Goal: Information Seeking & Learning: Learn about a topic

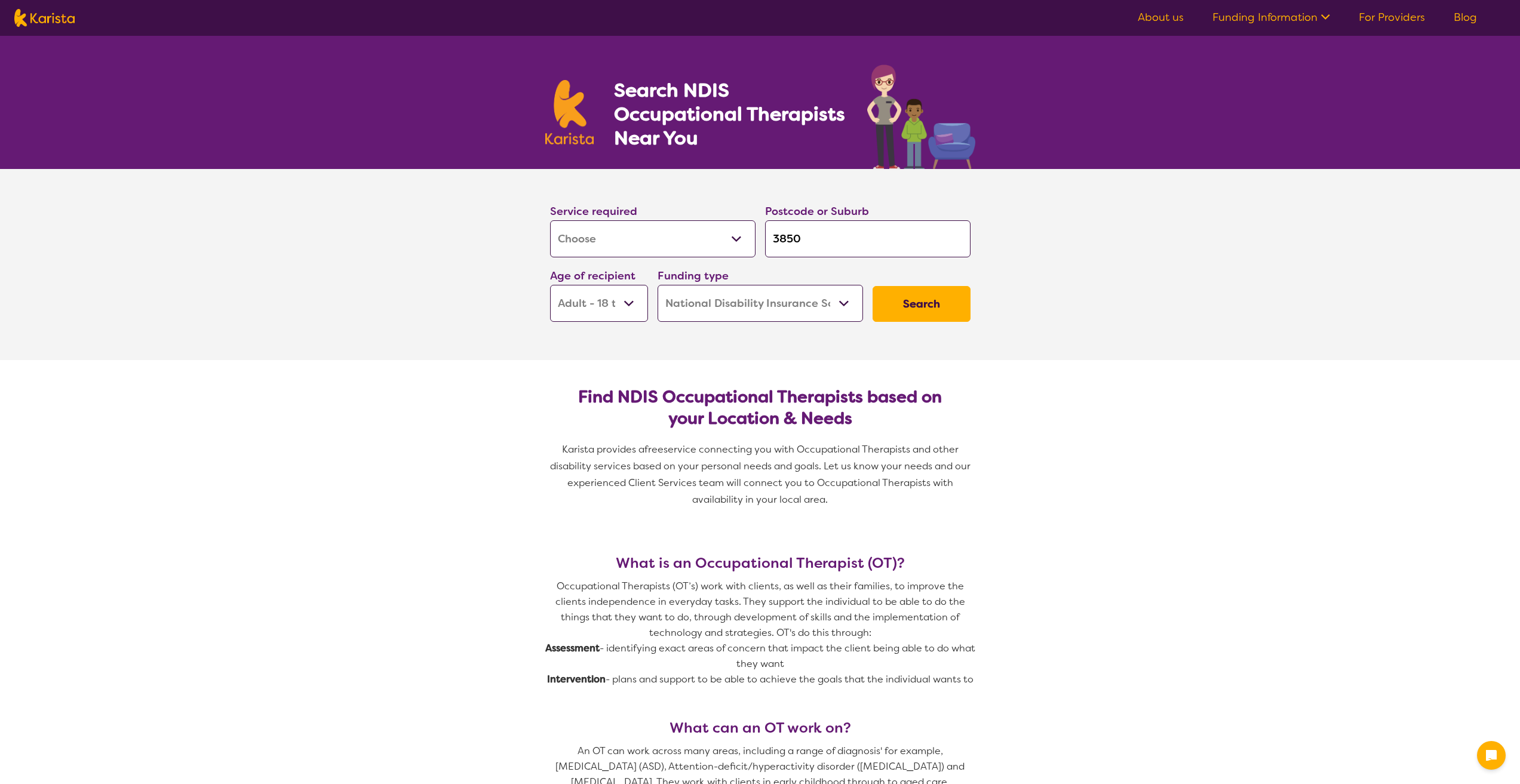
select select "[MEDICAL_DATA]"
select select "AD"
select select "NDIS"
select select "[MEDICAL_DATA]"
select select "AD"
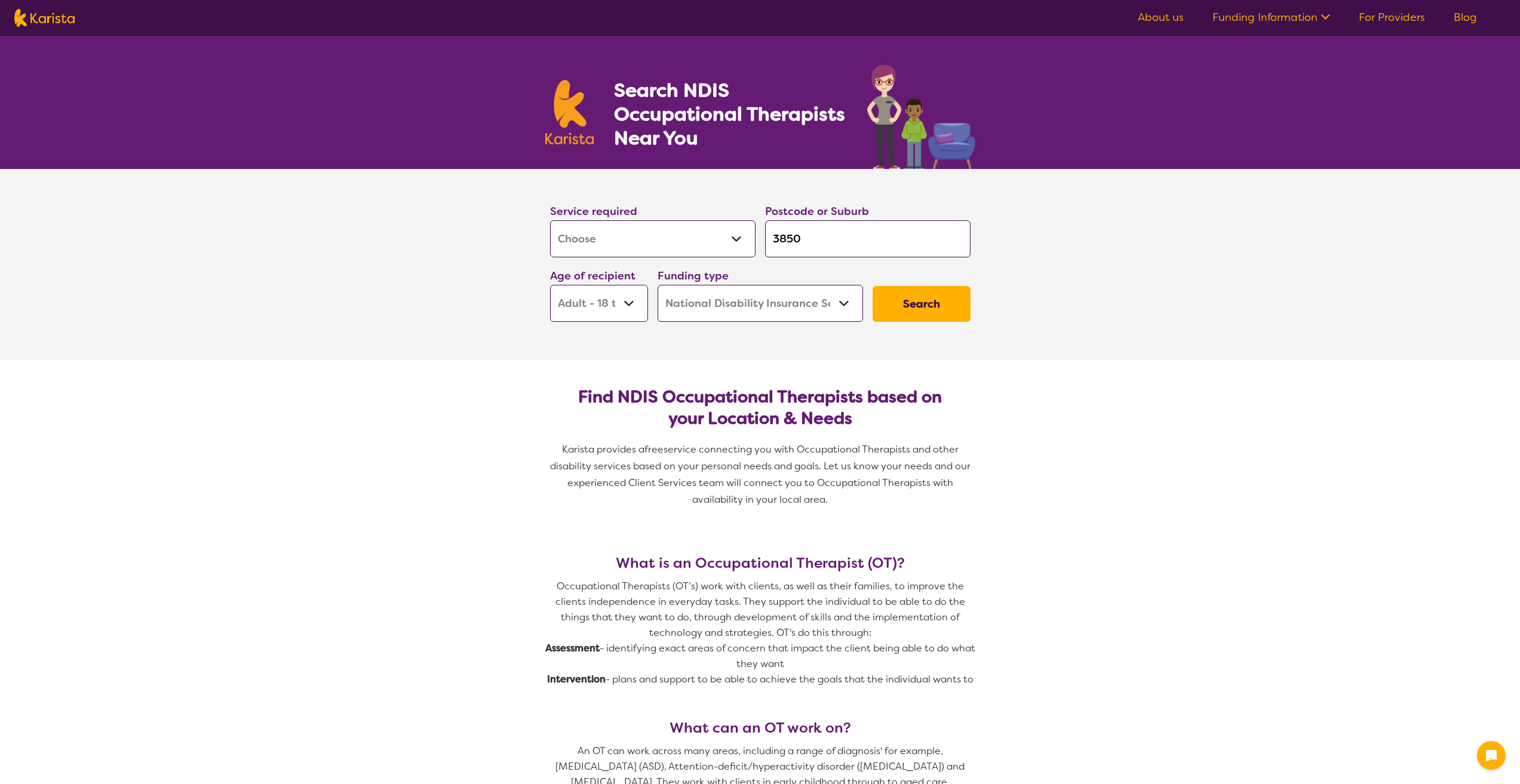
select select "NDIS"
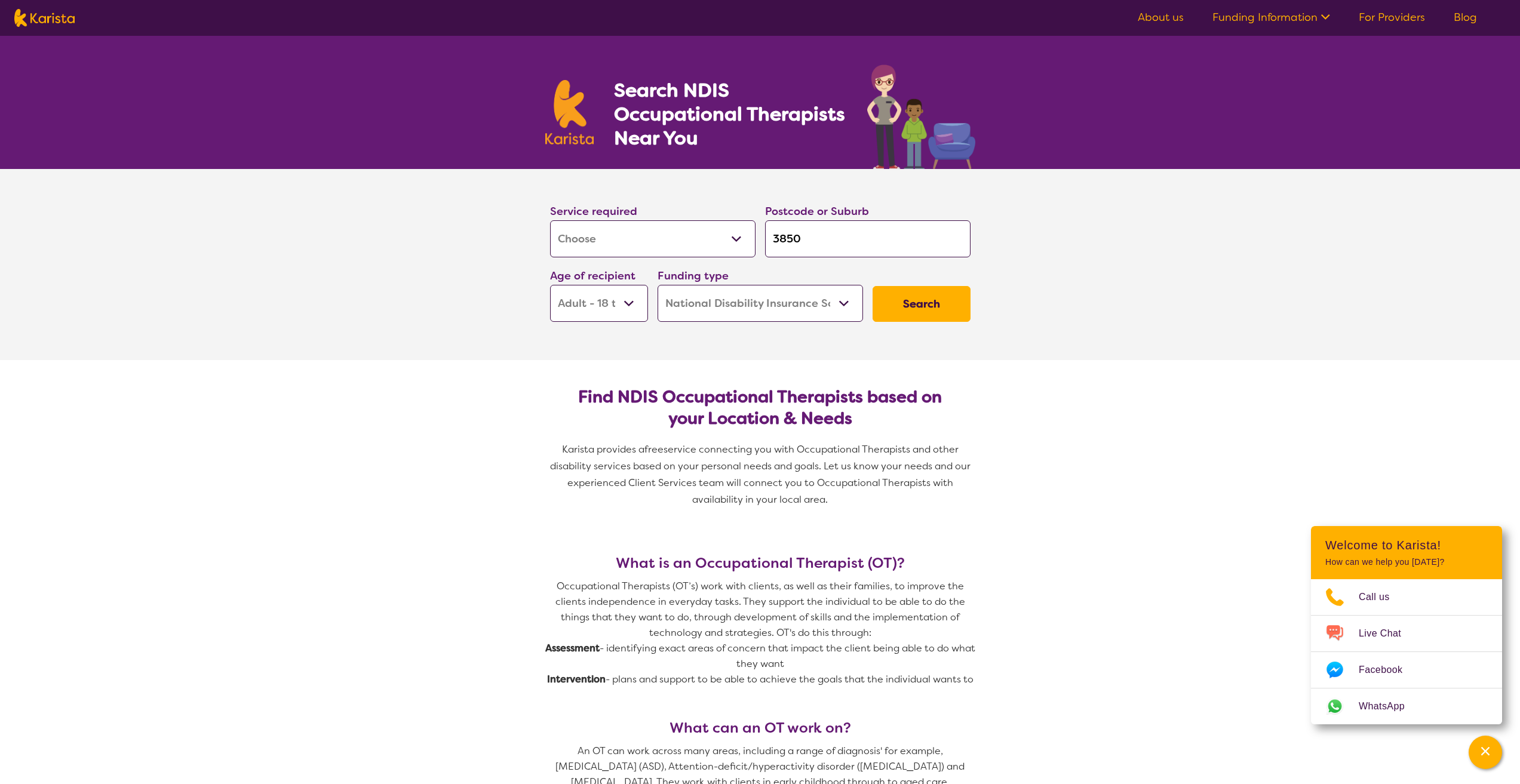
drag, startPoint x: 824, startPoint y: 237, endPoint x: 693, endPoint y: 239, distance: 131.0
click at [693, 239] on div "Service required Allied Health Assistant Assessment ([MEDICAL_DATA] or [MEDICAL…" at bounding box center [760, 262] width 430 height 129
type input "3"
type input "30"
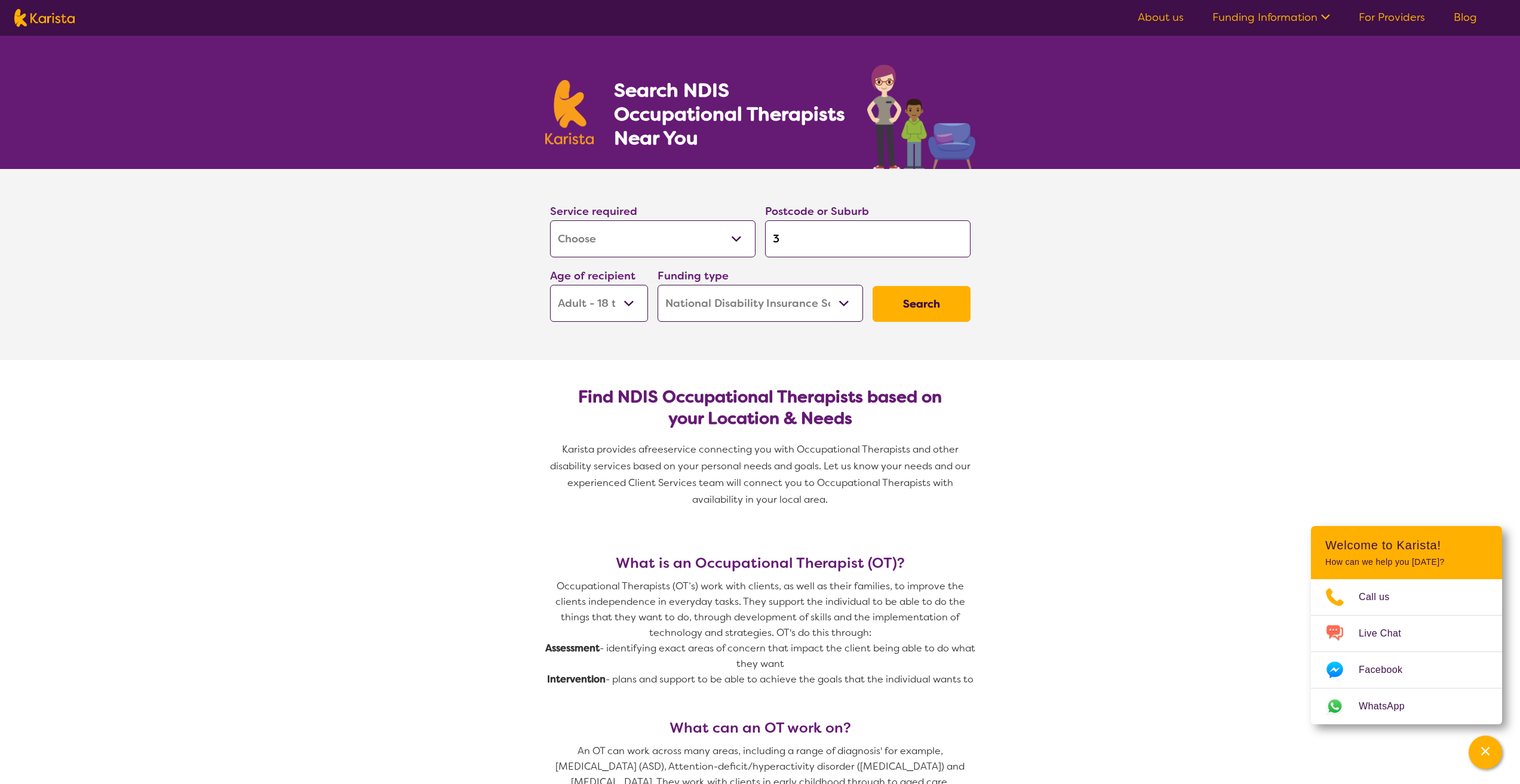
type input "30"
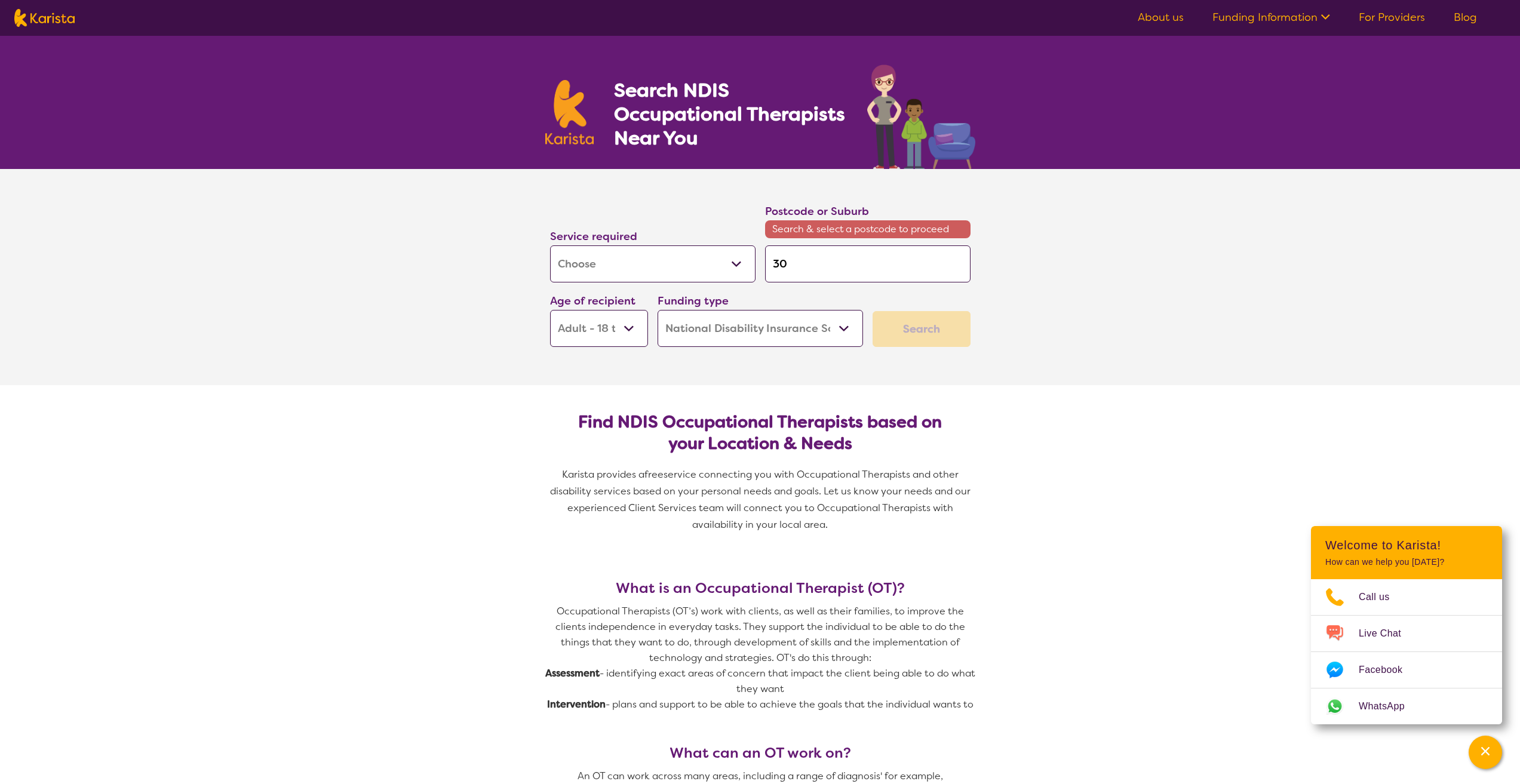
type input "303"
type input "3030"
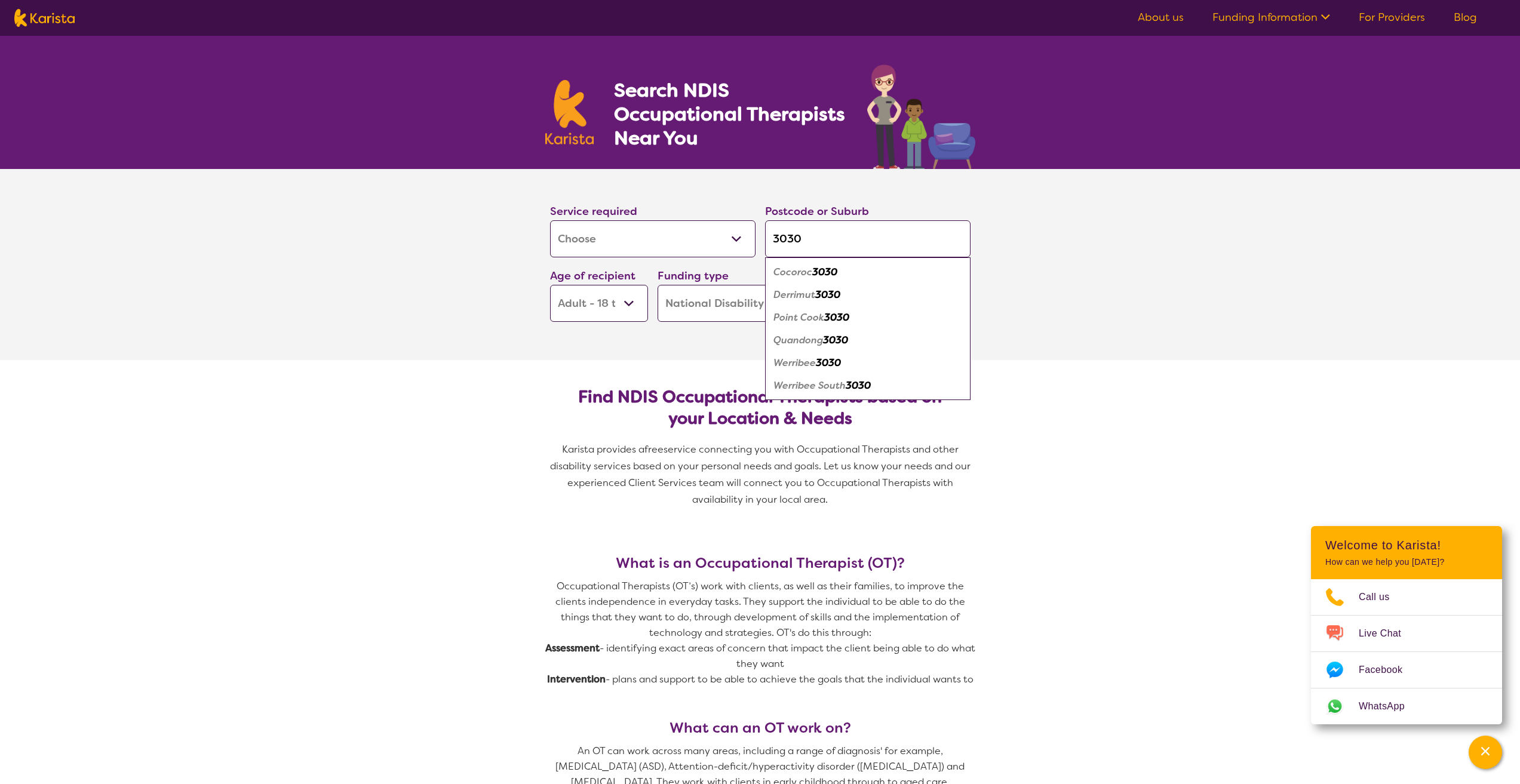
type input "3030"
click at [806, 357] on em "Werribee" at bounding box center [794, 363] width 42 height 12
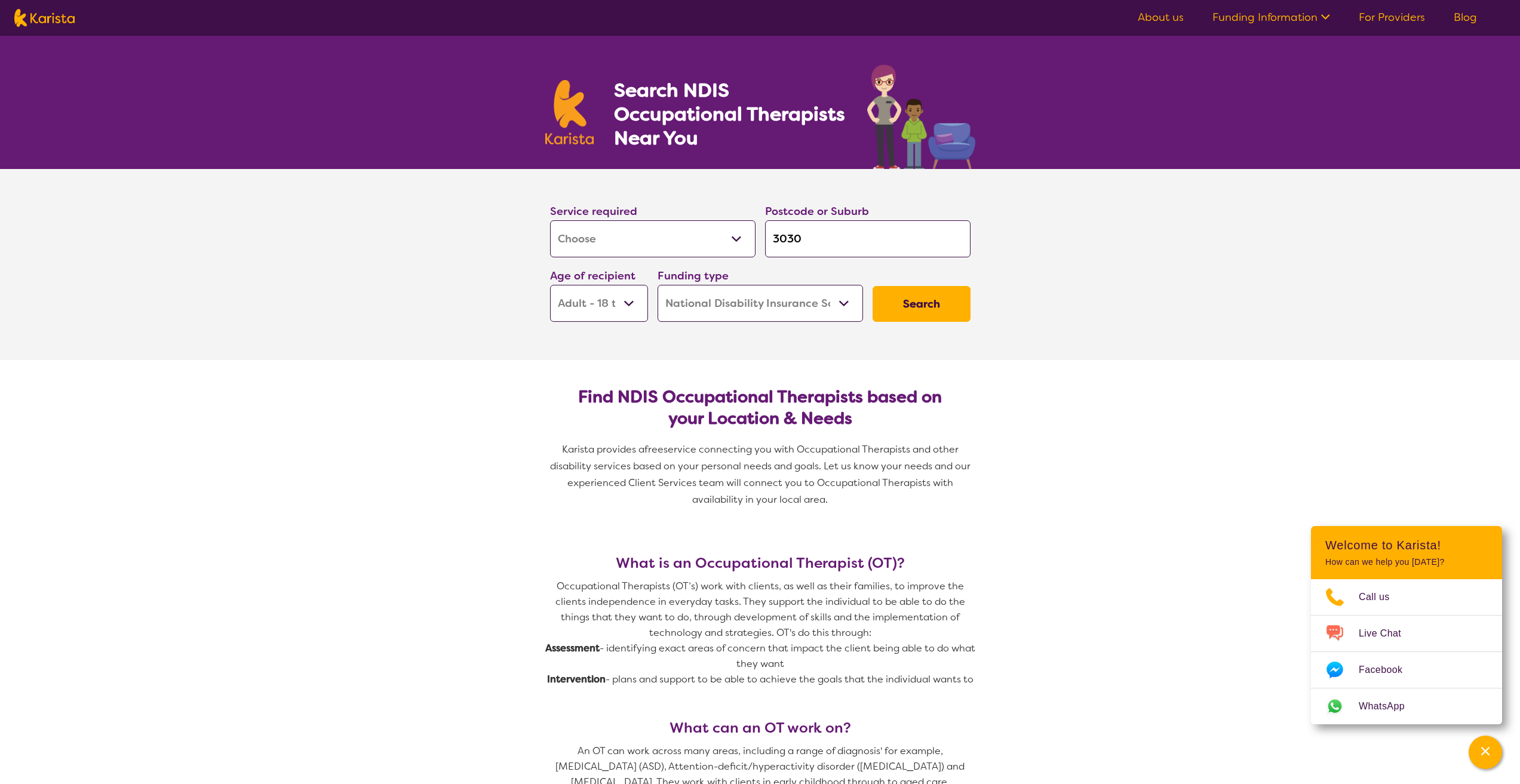
click at [821, 239] on input "3030" at bounding box center [868, 238] width 206 height 37
click at [875, 252] on input "3030" at bounding box center [868, 238] width 206 height 37
click at [620, 256] on select "Allied Health Assistant Assessment ([MEDICAL_DATA] or [MEDICAL_DATA]) Behaviour…" at bounding box center [653, 238] width 206 height 37
click at [704, 165] on section "Search NDIS Occupational Therapists Near You" at bounding box center [760, 102] width 459 height 133
click at [749, 311] on select "Home Care Package (HCP) National Disability Insurance Scheme (NDIS) I don't know" at bounding box center [760, 303] width 206 height 37
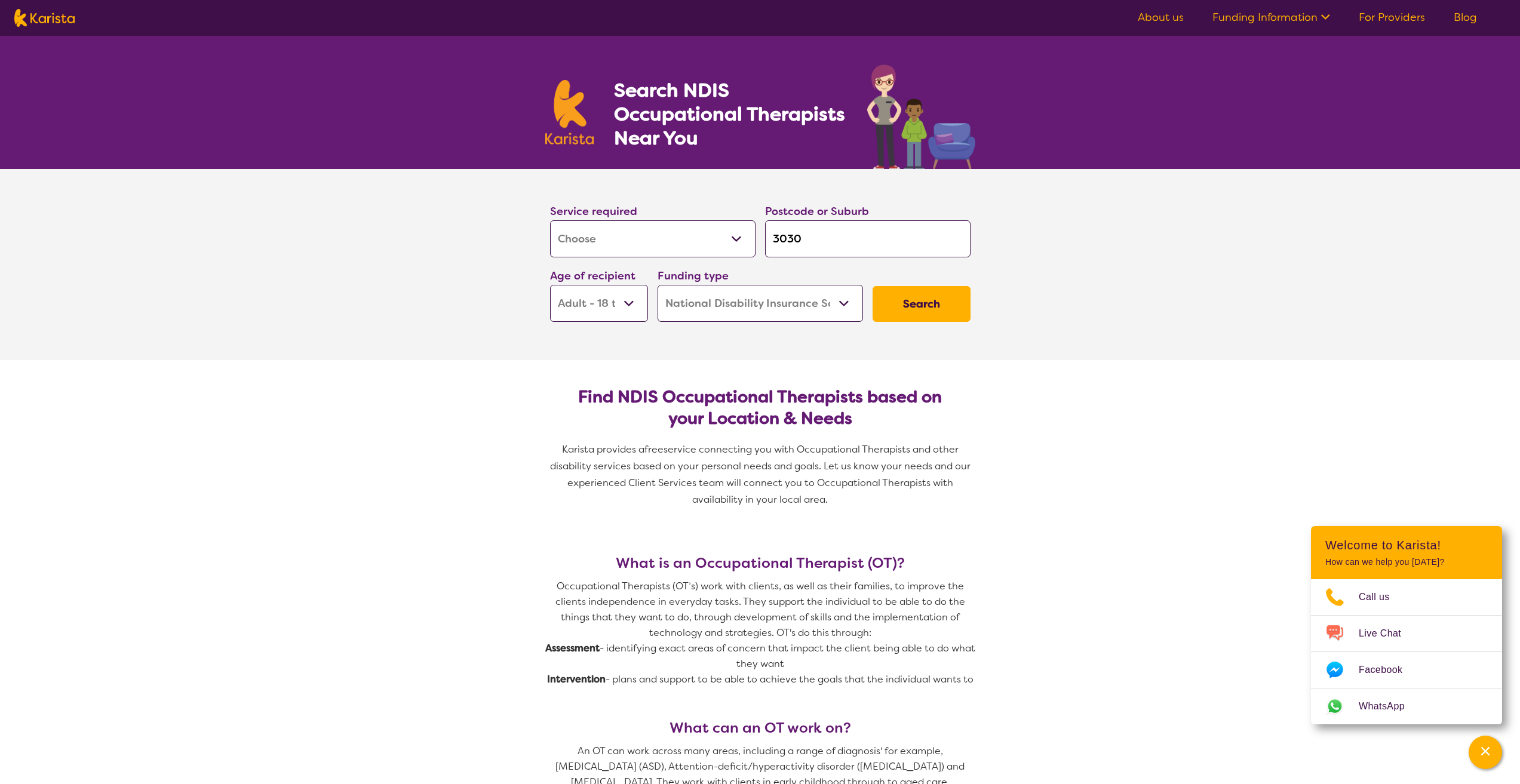
click at [749, 311] on select "Home Care Package (HCP) National Disability Insurance Scheme (NDIS) I don't know" at bounding box center [760, 303] width 206 height 37
click at [626, 313] on select "Early Childhood - 0 to 9 Child - 10 to 11 Adolescent - 12 to 17 Adult - 18 to 6…" at bounding box center [599, 303] width 98 height 37
click at [916, 308] on button "Search" at bounding box center [921, 304] width 98 height 36
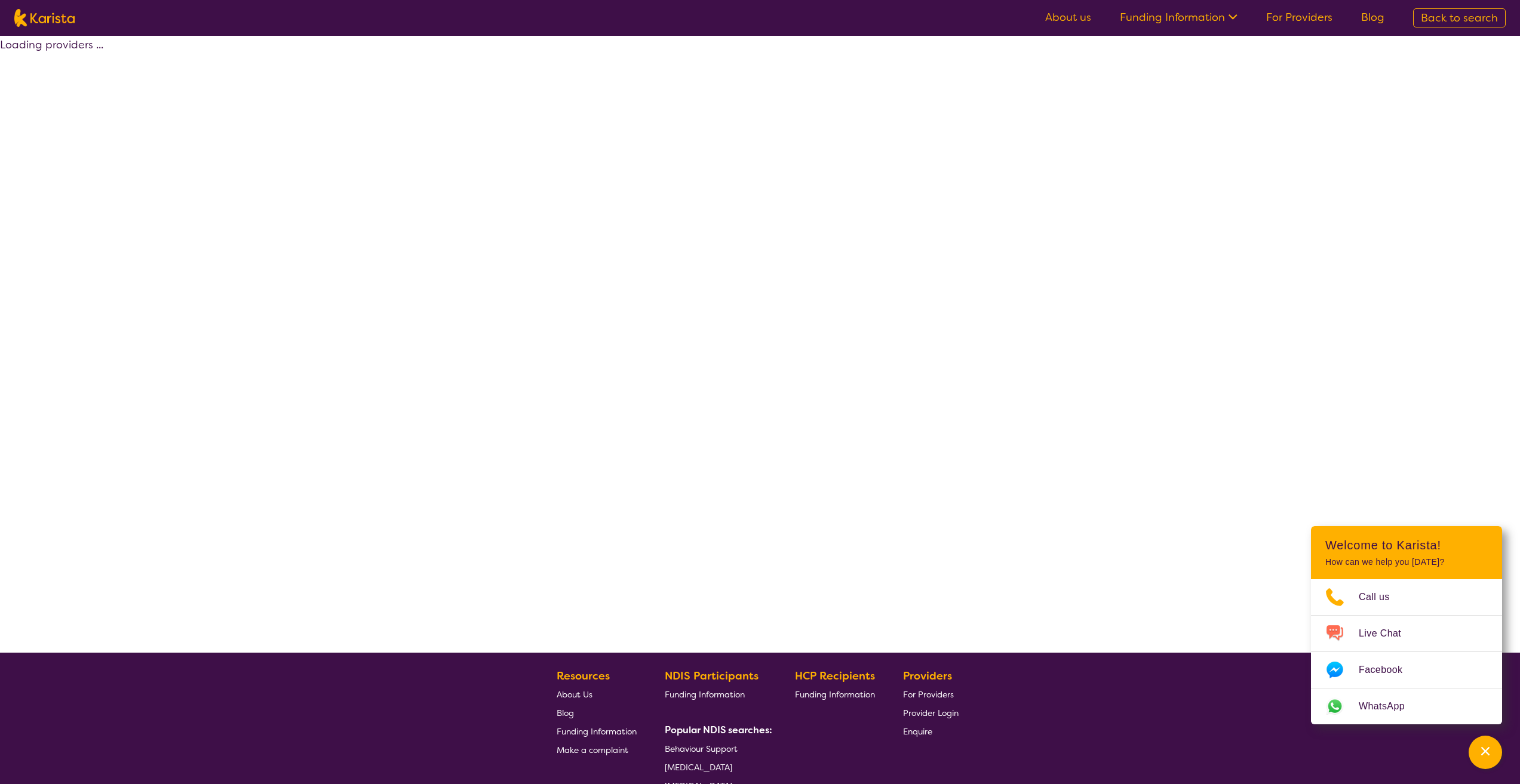
select select "by_score"
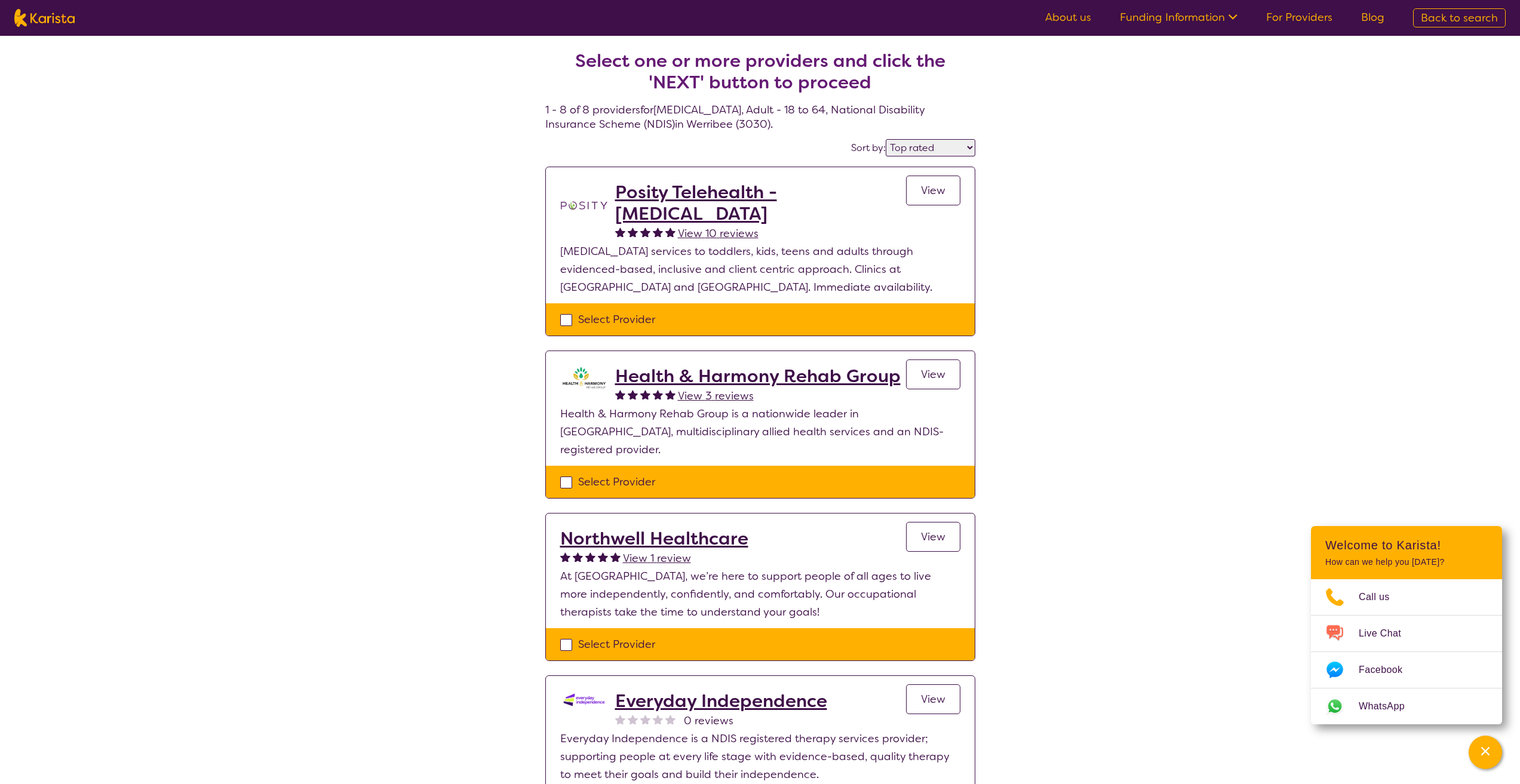
drag, startPoint x: 765, startPoint y: 193, endPoint x: 1064, endPoint y: 233, distance: 301.7
click at [1064, 233] on div "Select one or more providers and click the 'NEXT' button to proceed 1 - 8 of 8 …" at bounding box center [760, 796] width 1520 height 1519
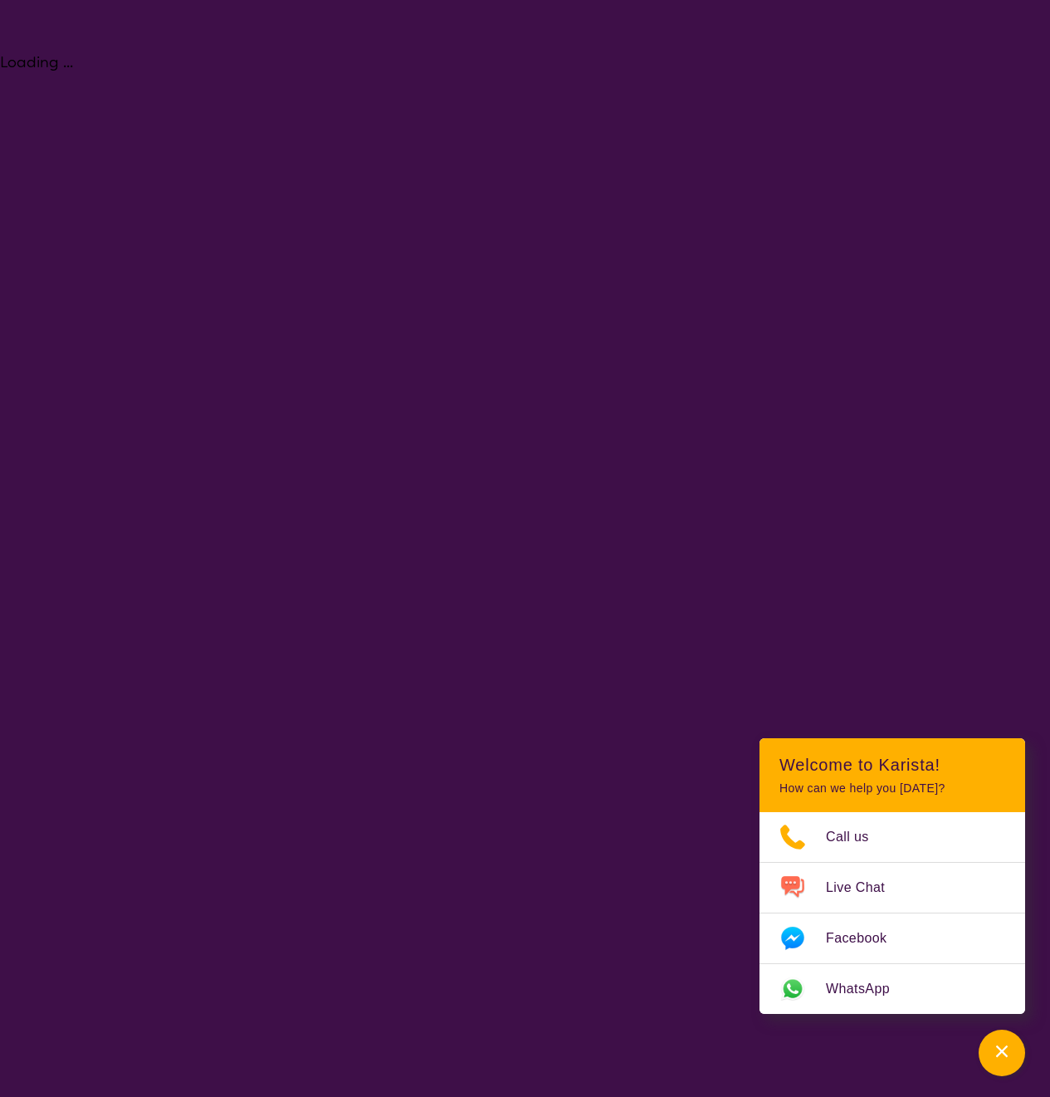
select select "[MEDICAL_DATA]"
select select "AD"
select select "NDIS"
select select "[MEDICAL_DATA]"
select select "AD"
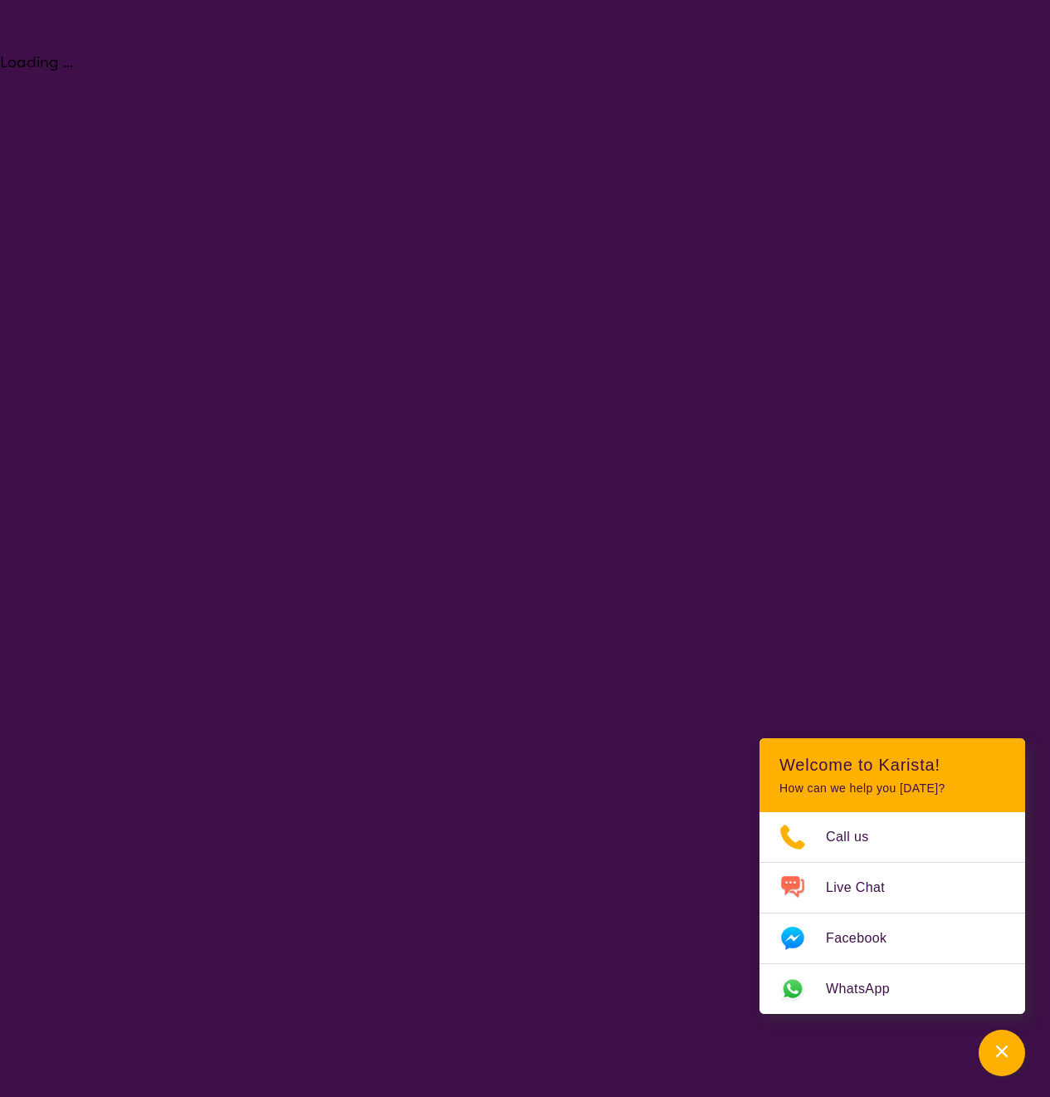
select select "NDIS"
